Goal: Check status: Check status

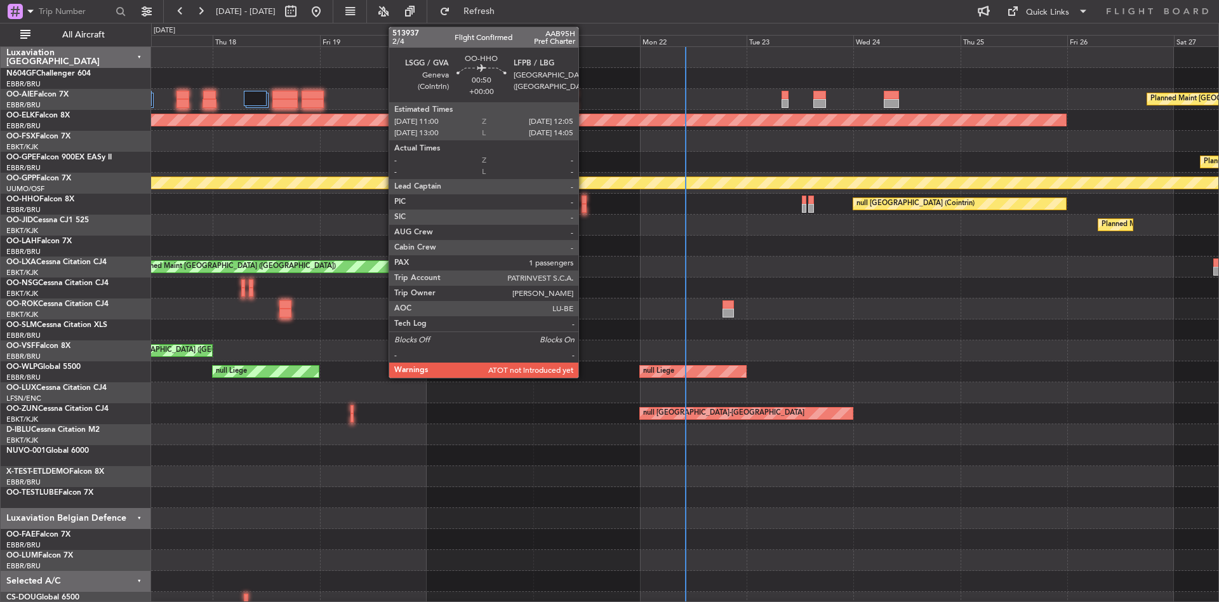
click at [584, 208] on div at bounding box center [584, 208] width 5 height 9
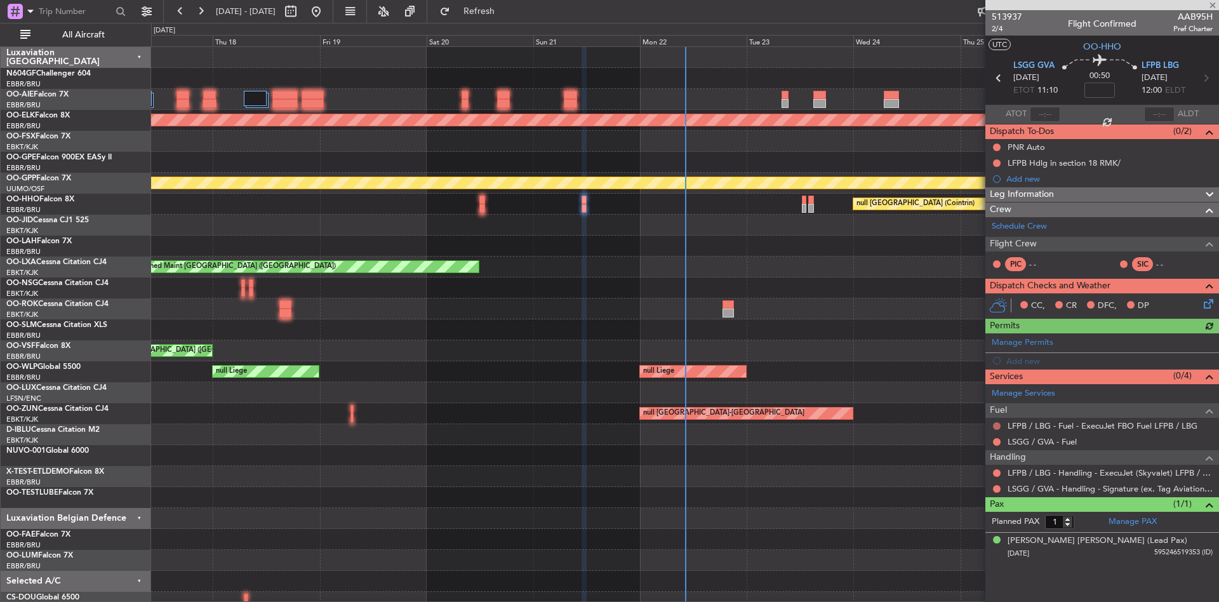
click at [996, 427] on button at bounding box center [997, 426] width 8 height 8
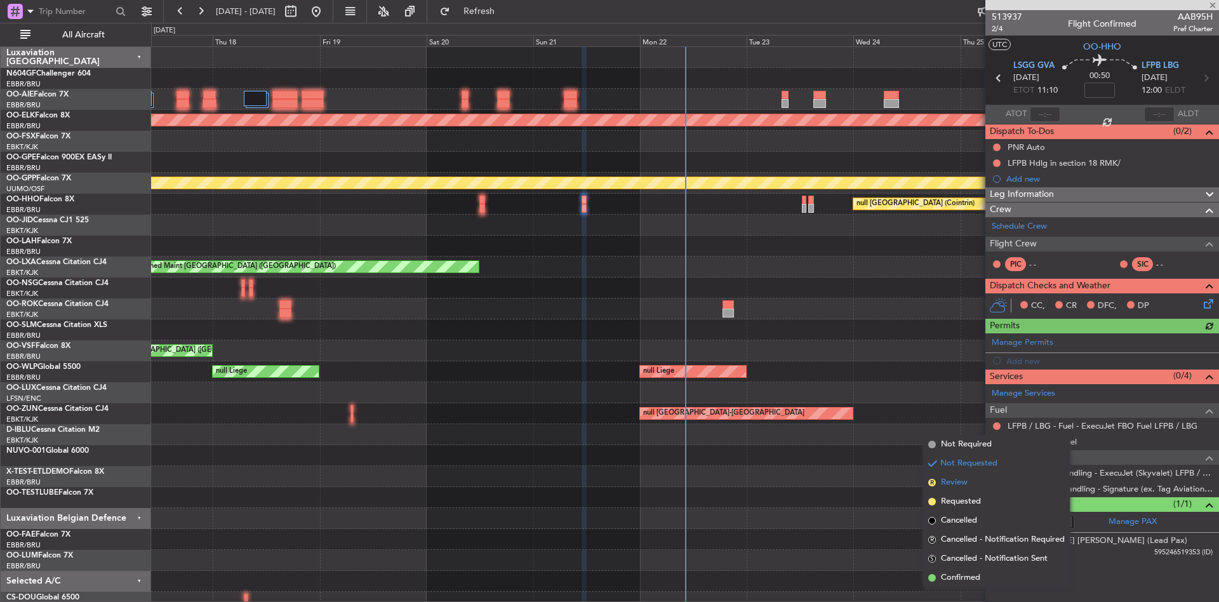
click at [978, 486] on li "R Review" at bounding box center [996, 482] width 147 height 19
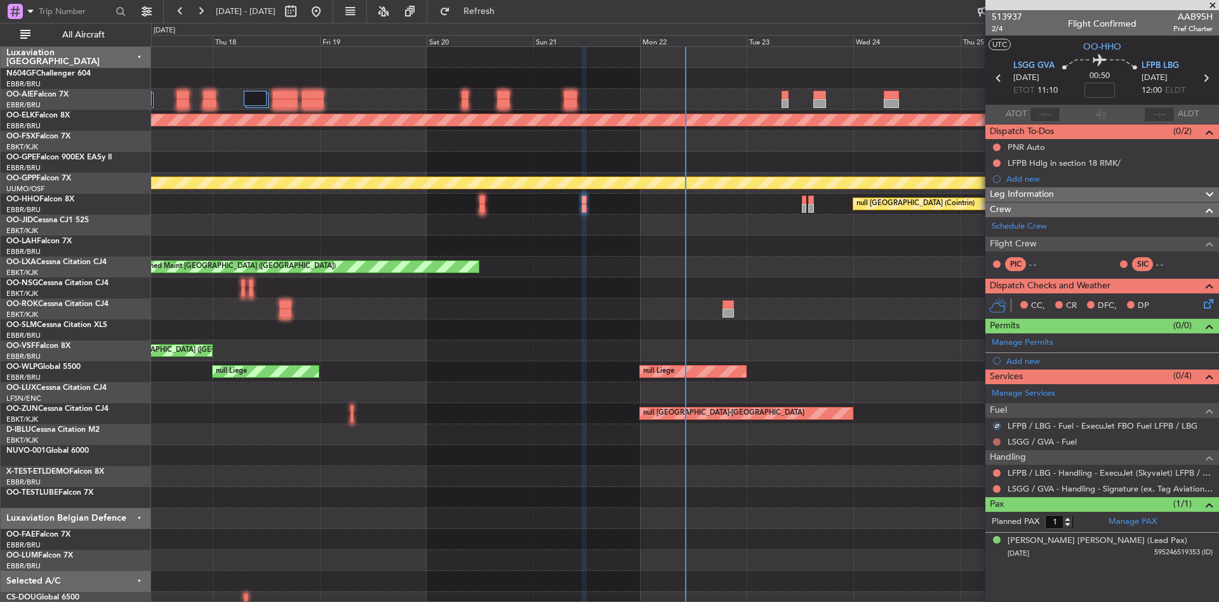
click at [996, 443] on button at bounding box center [997, 442] width 8 height 8
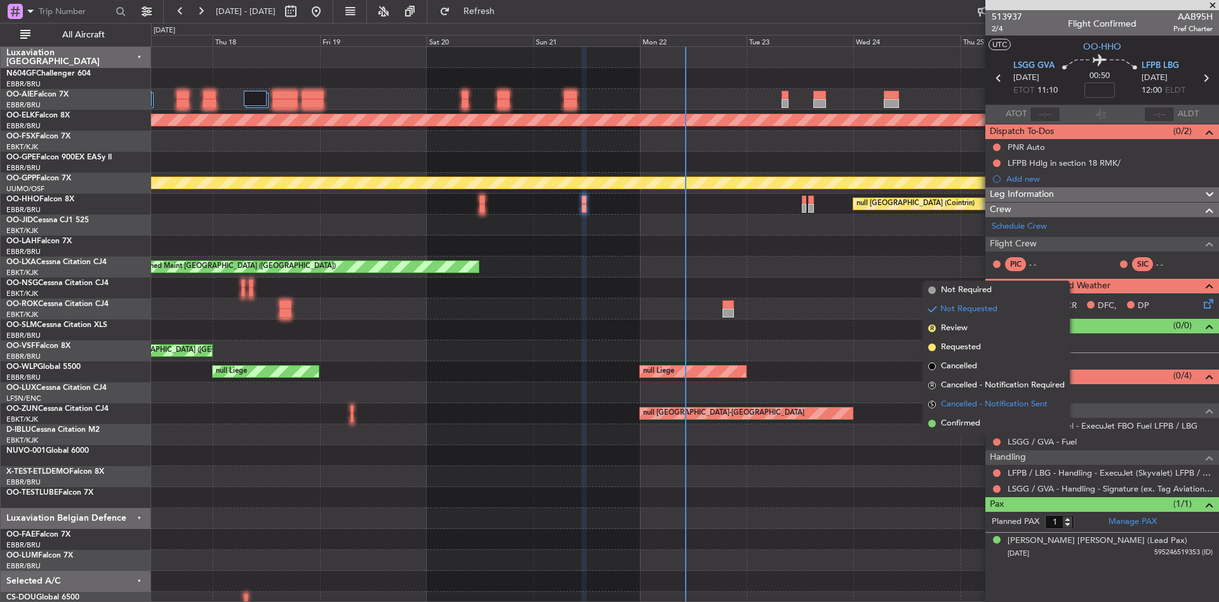
click at [971, 399] on span "Cancelled - Notification Sent" at bounding box center [994, 404] width 107 height 13
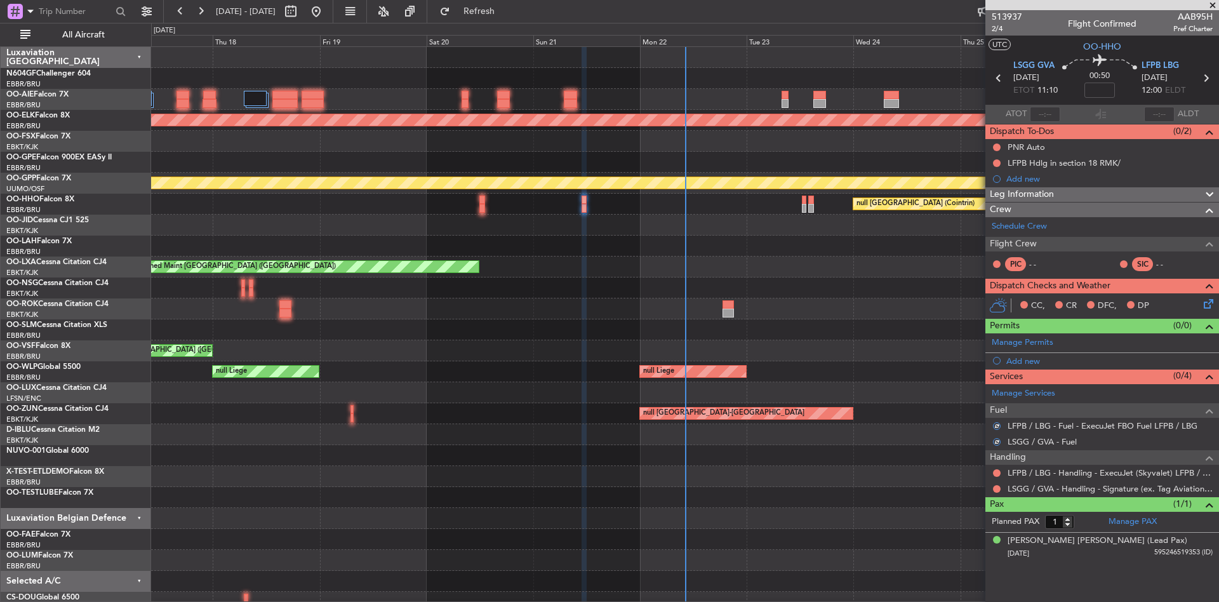
click at [997, 468] on div at bounding box center [997, 473] width 10 height 10
click at [997, 470] on button at bounding box center [997, 473] width 8 height 8
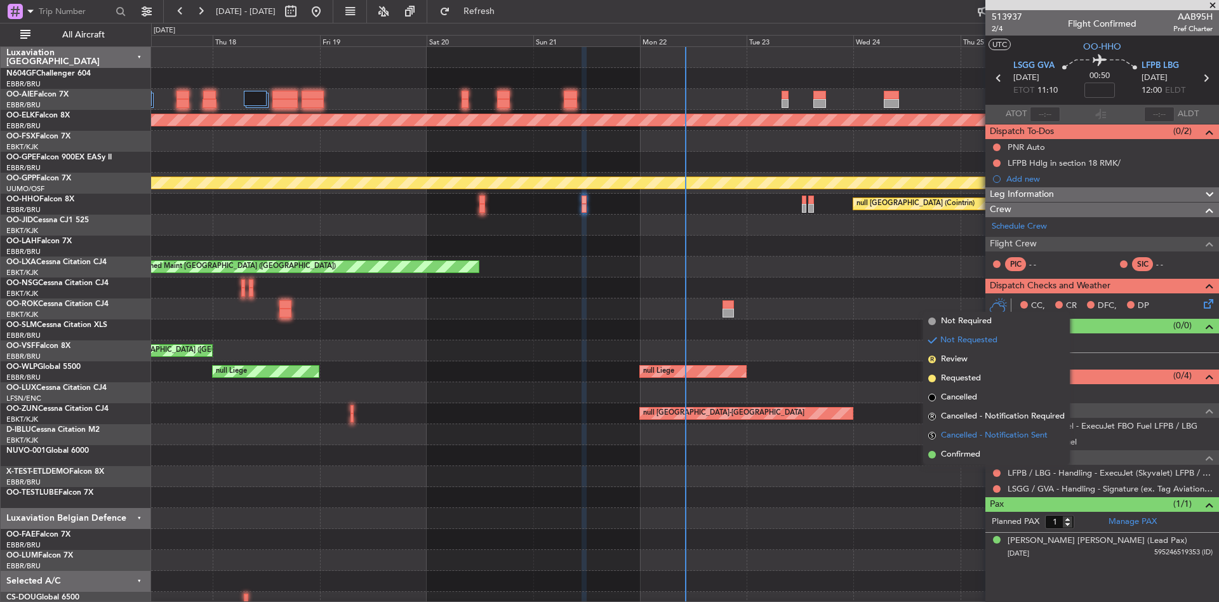
click at [987, 427] on li "S Cancelled - Notification Sent" at bounding box center [996, 435] width 147 height 19
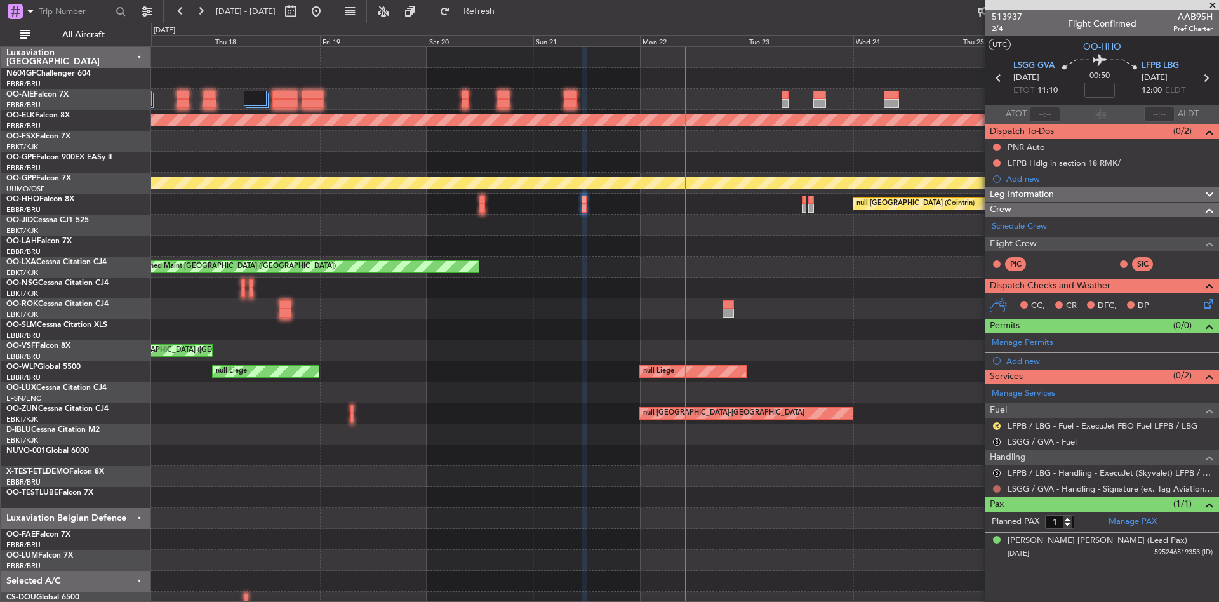
click at [999, 491] on button at bounding box center [997, 489] width 8 height 8
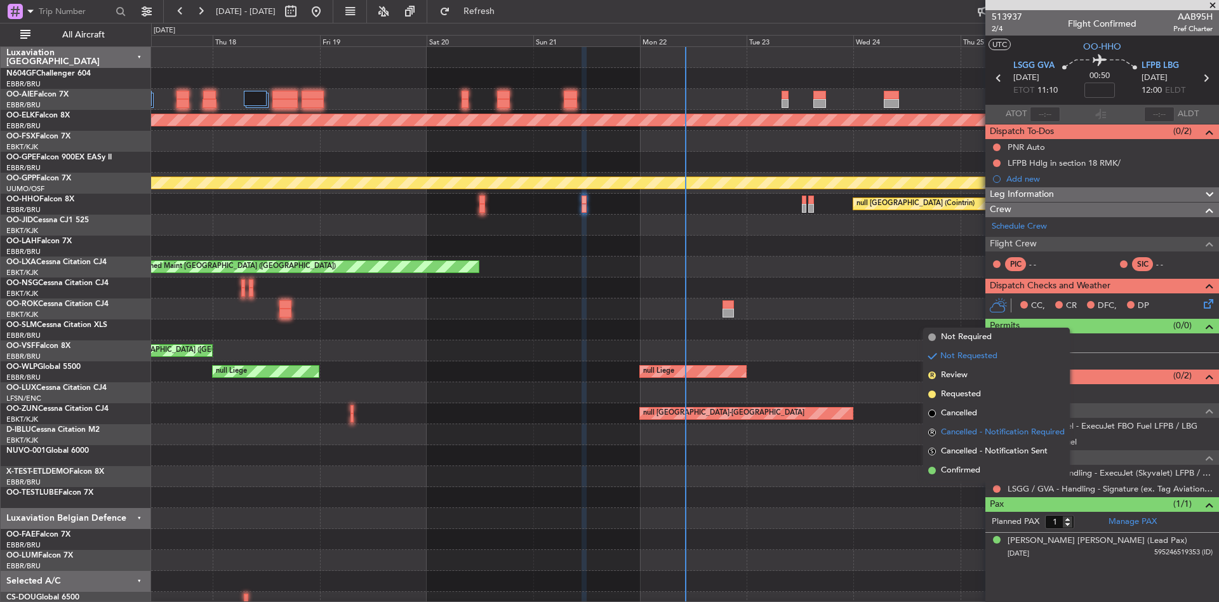
click at [992, 427] on span "Cancelled - Notification Required" at bounding box center [1003, 432] width 124 height 13
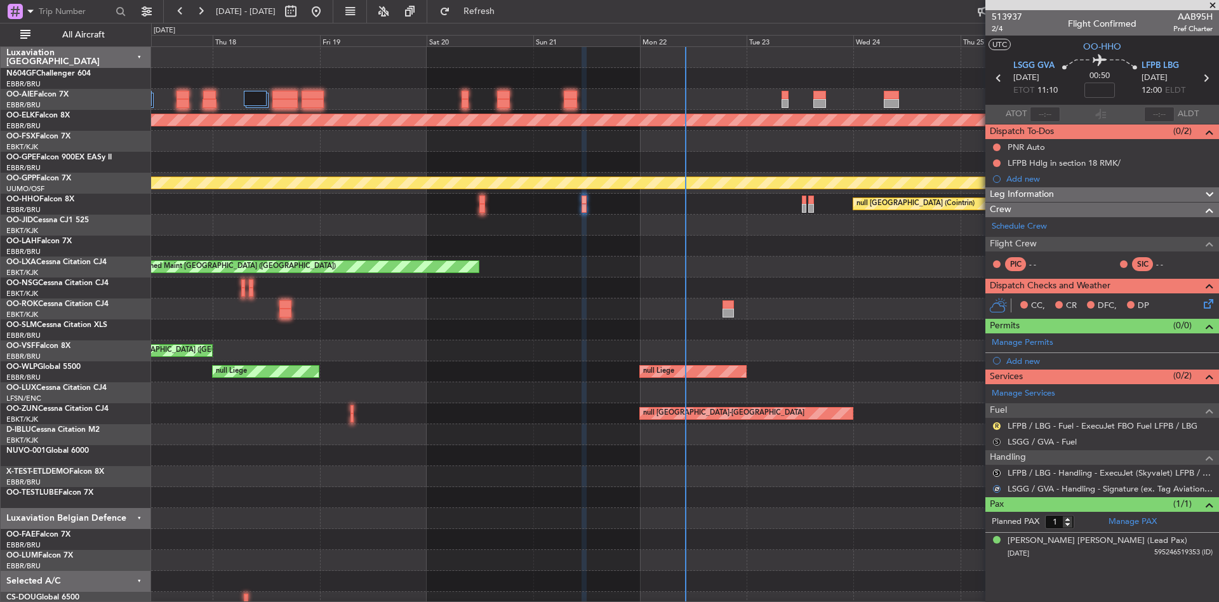
click at [995, 443] on button "S" at bounding box center [997, 442] width 8 height 8
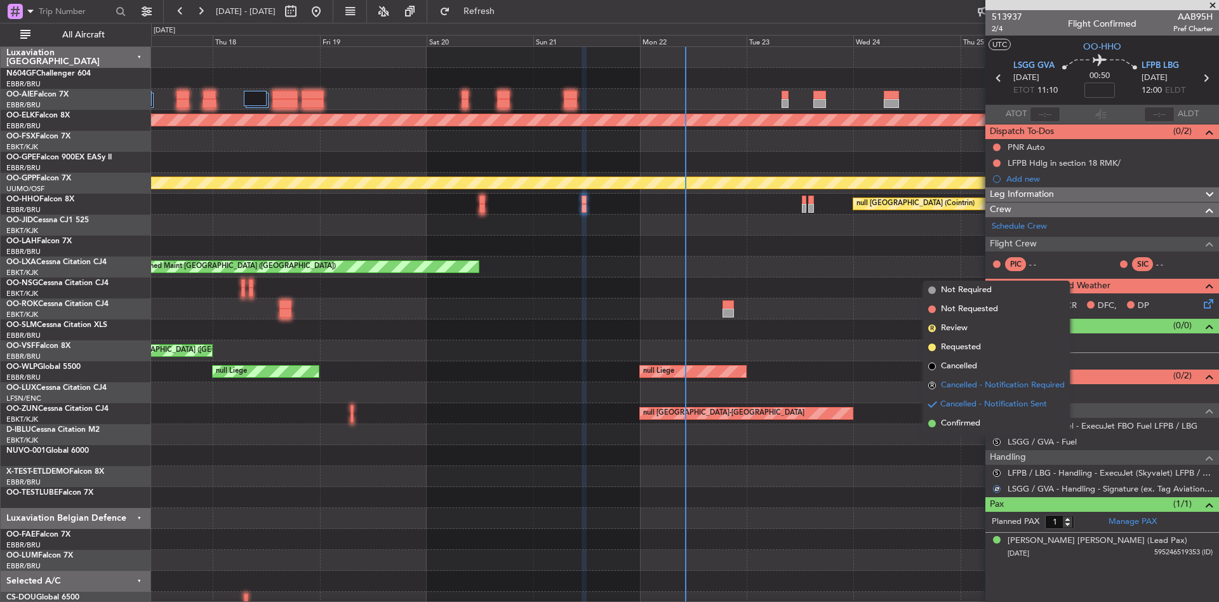
click at [994, 379] on span "Cancelled - Notification Required" at bounding box center [1003, 385] width 124 height 13
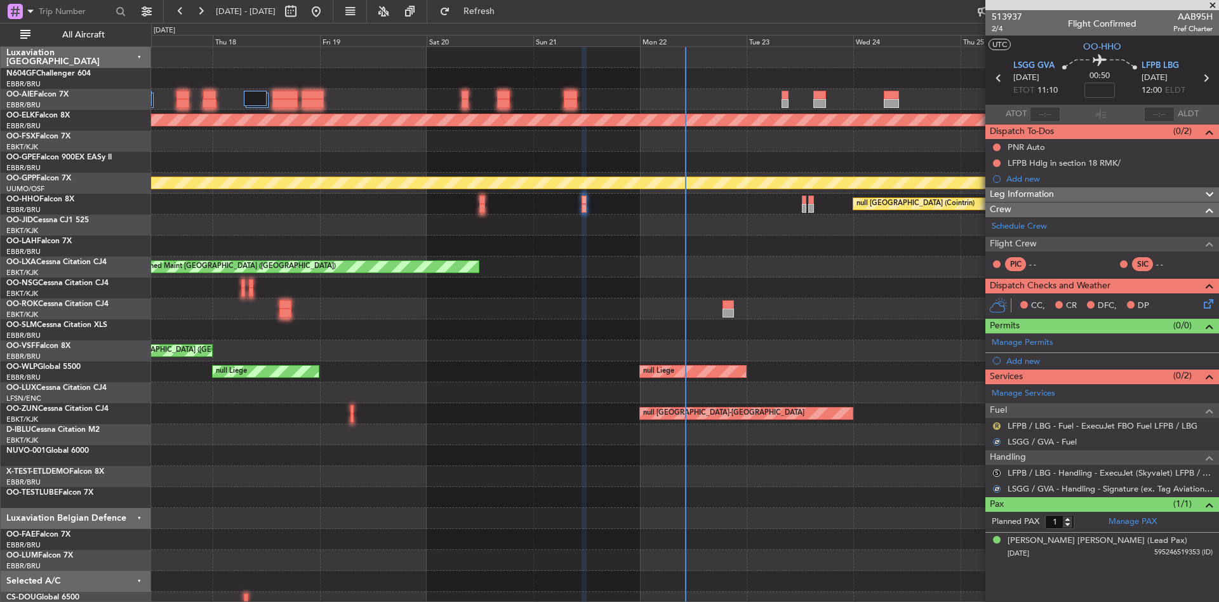
click at [997, 425] on button "R" at bounding box center [997, 426] width 8 height 8
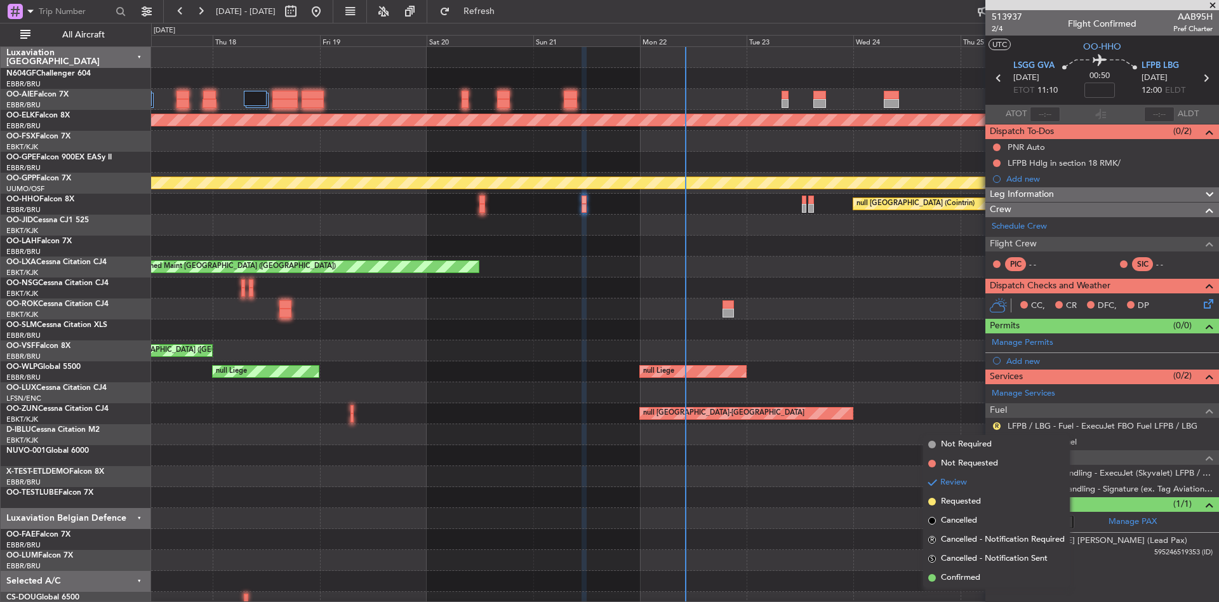
click at [997, 372] on span "Services" at bounding box center [1006, 376] width 33 height 15
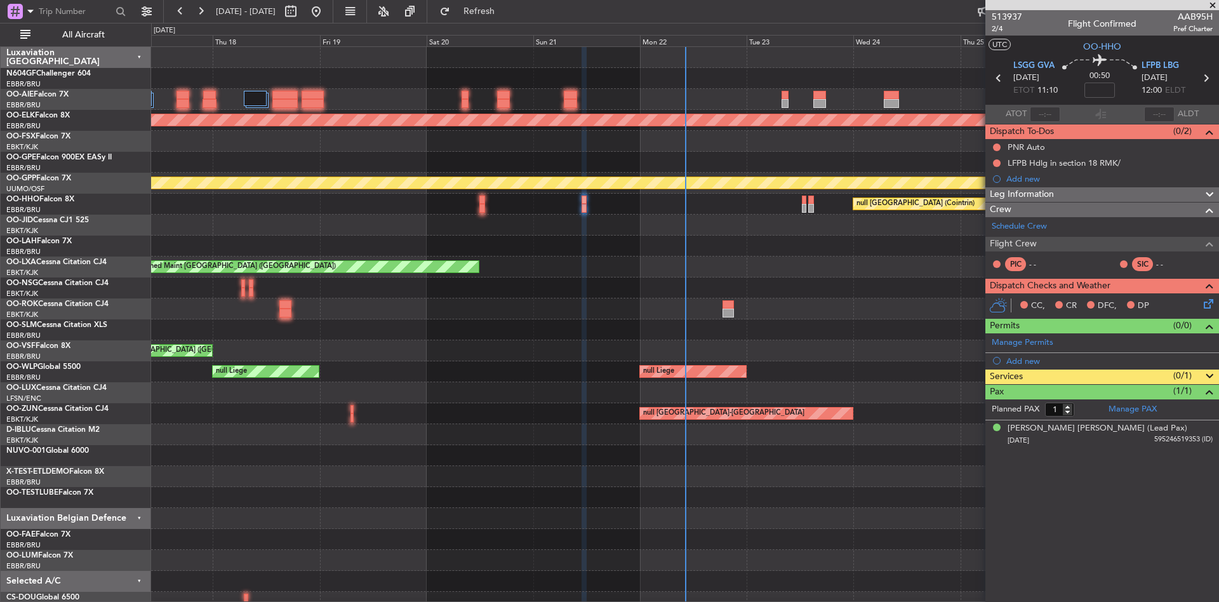
click at [1004, 376] on span "Services" at bounding box center [1006, 376] width 33 height 15
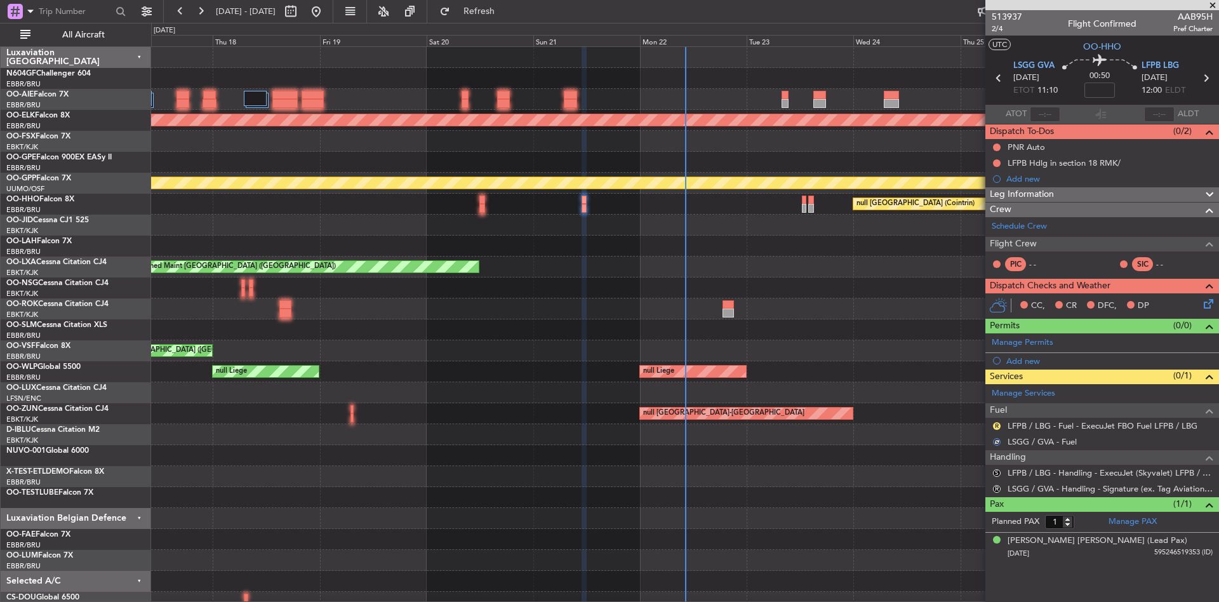
click at [999, 431] on div "R LFPB / LBG - Fuel - ExecuJet FBO Fuel LFPB / LBG" at bounding box center [1102, 426] width 234 height 16
